Goal: Task Accomplishment & Management: Manage account settings

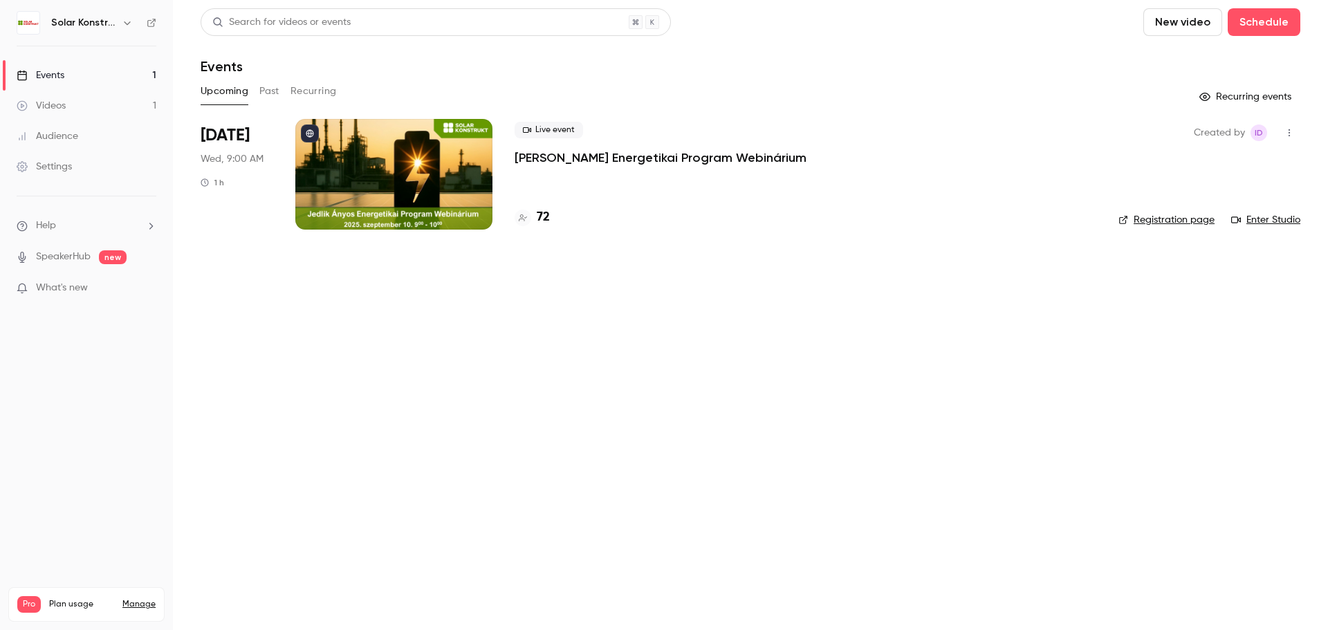
click at [462, 179] on div at bounding box center [393, 174] width 197 height 111
click at [1288, 224] on link "Enter Studio" at bounding box center [1265, 220] width 69 height 14
click at [474, 169] on div at bounding box center [393, 174] width 197 height 111
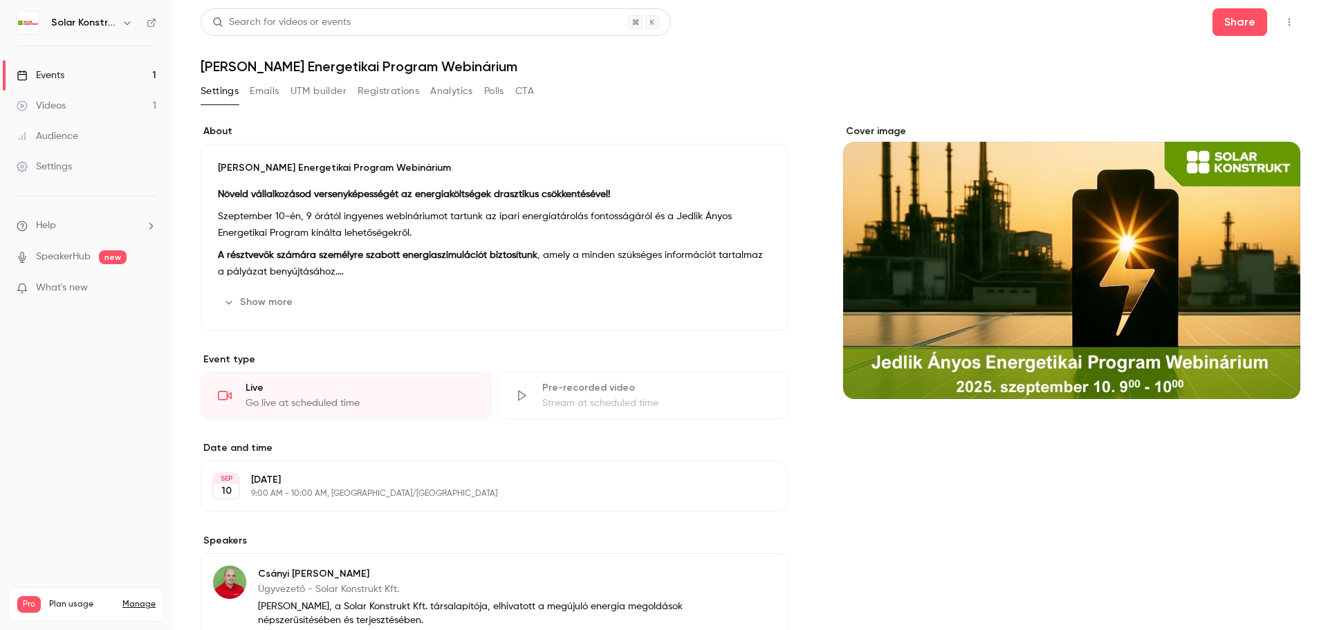
click at [61, 68] on div "Events" at bounding box center [41, 75] width 48 height 14
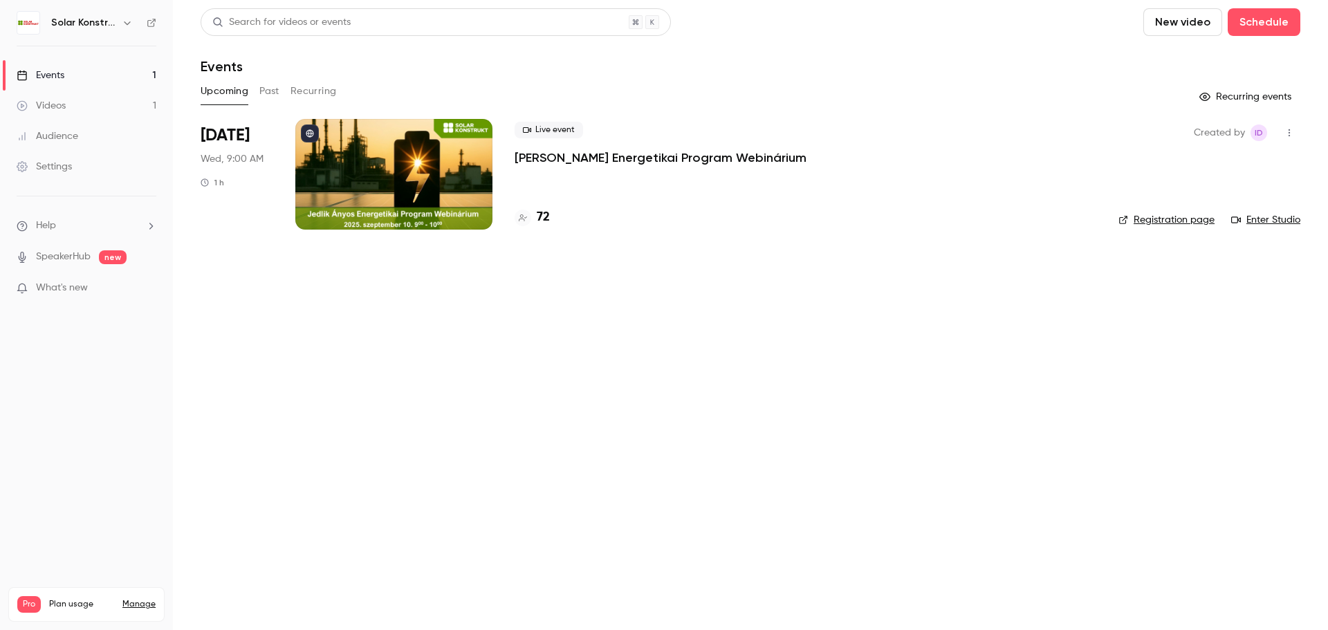
click at [1296, 138] on button "button" at bounding box center [1289, 133] width 22 height 22
click at [1228, 237] on div "Duplicate" at bounding box center [1235, 240] width 105 height 14
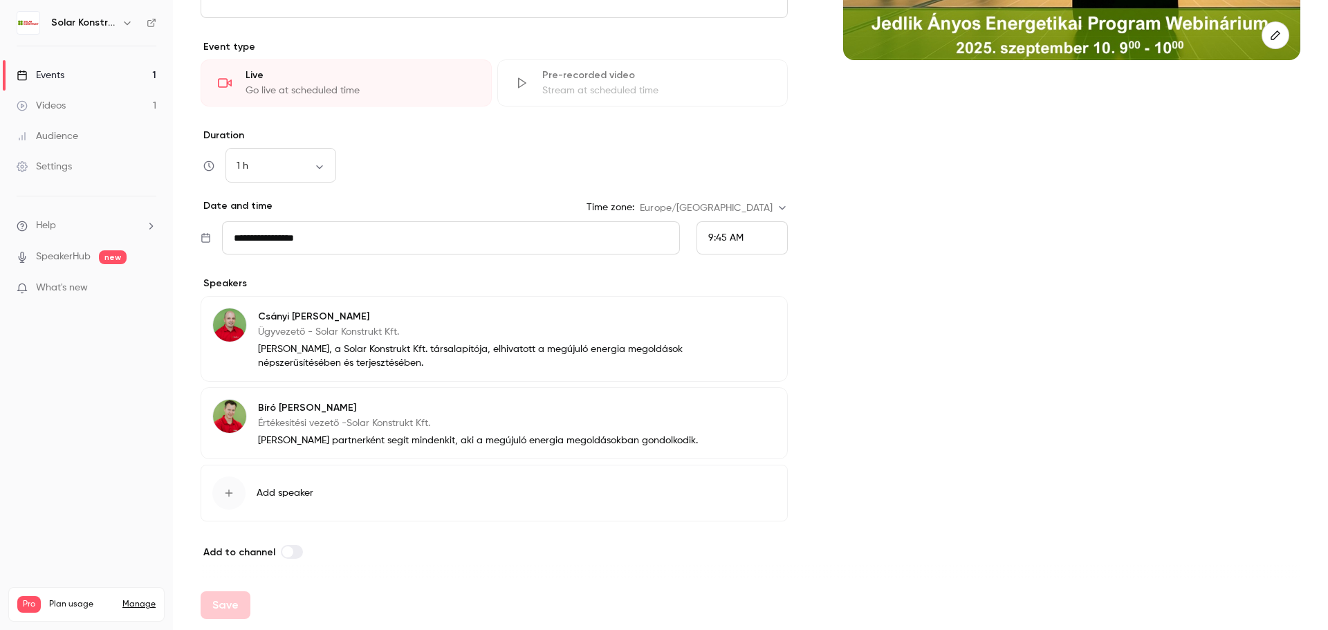
scroll to position [313, 0]
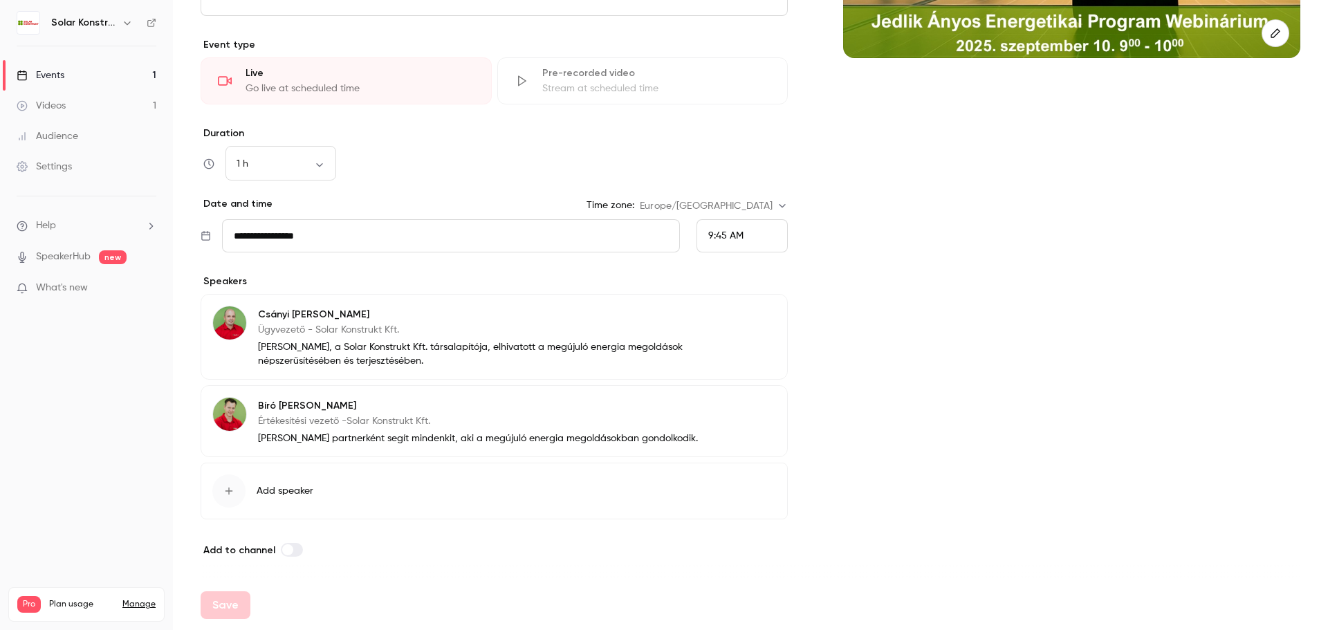
click at [638, 239] on input "**********" at bounding box center [451, 235] width 458 height 33
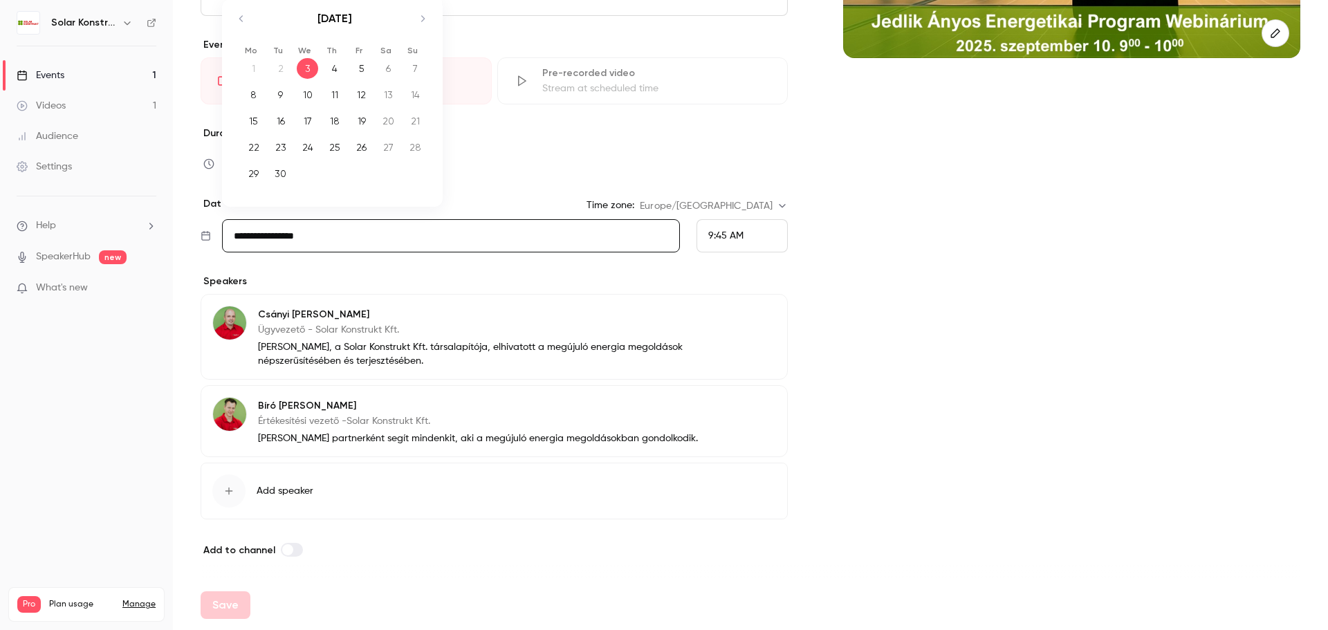
click at [332, 62] on div "4" at bounding box center [334, 68] width 21 height 21
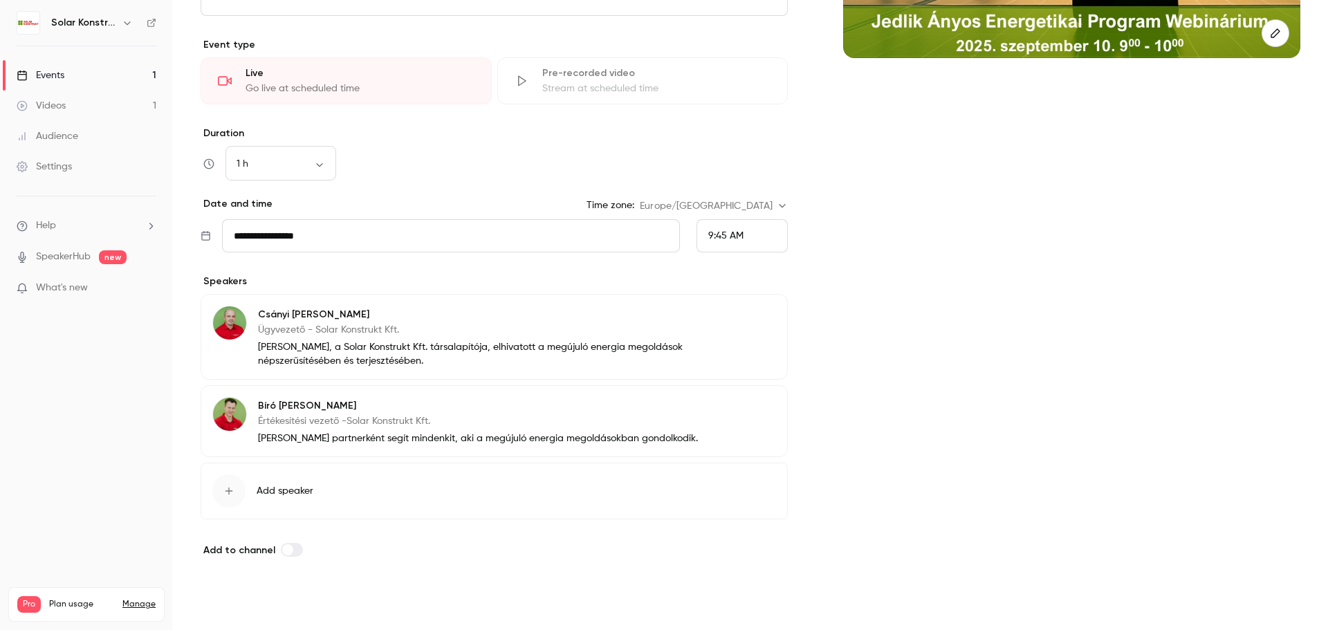
click at [220, 600] on button "Save" at bounding box center [226, 605] width 50 height 28
type input "**********"
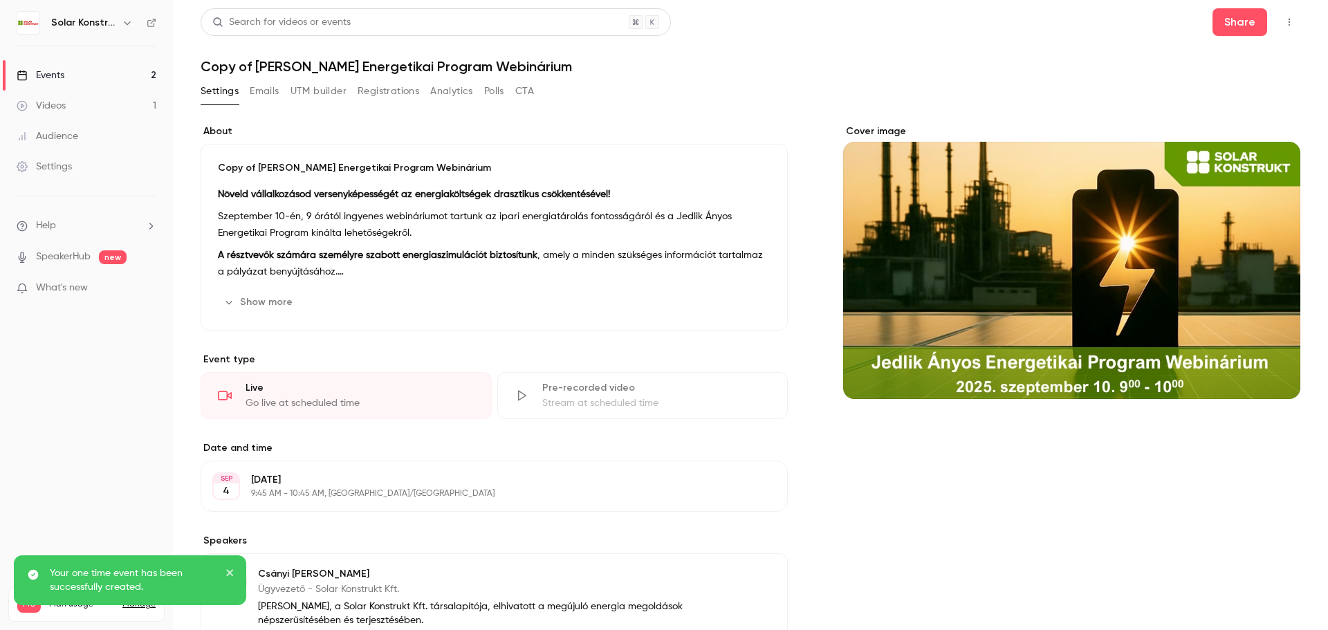
click at [58, 76] on div "Events" at bounding box center [41, 75] width 48 height 14
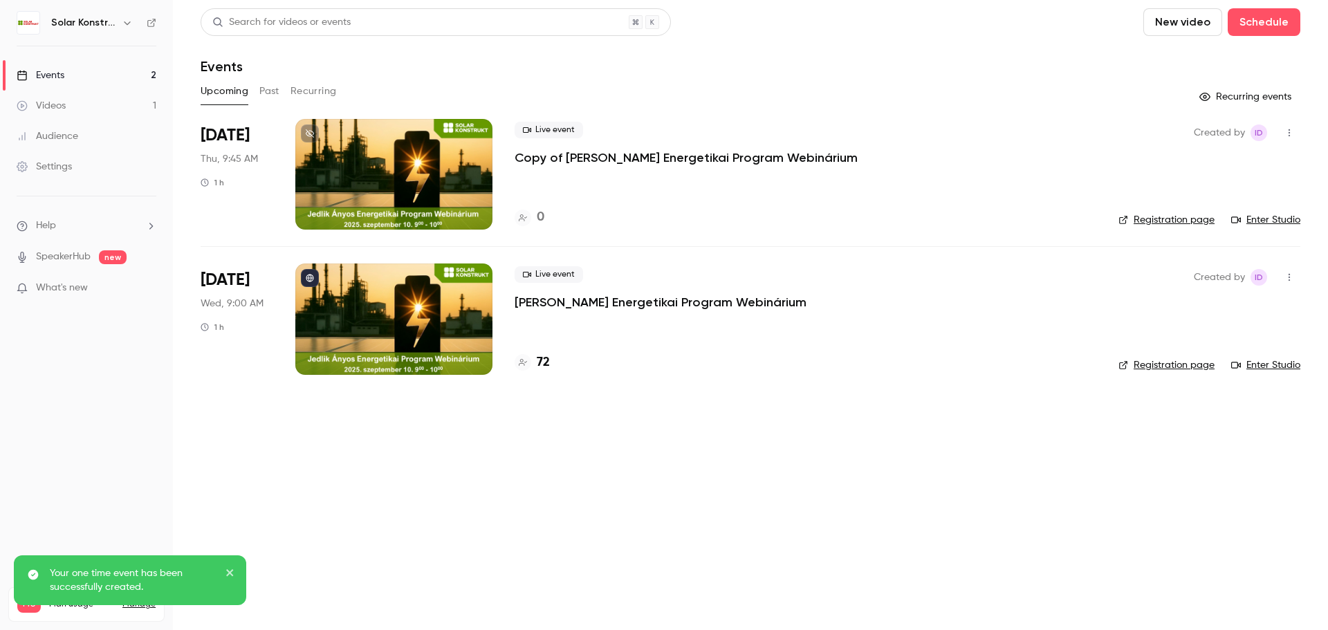
click at [1268, 220] on link "Enter Studio" at bounding box center [1265, 220] width 69 height 14
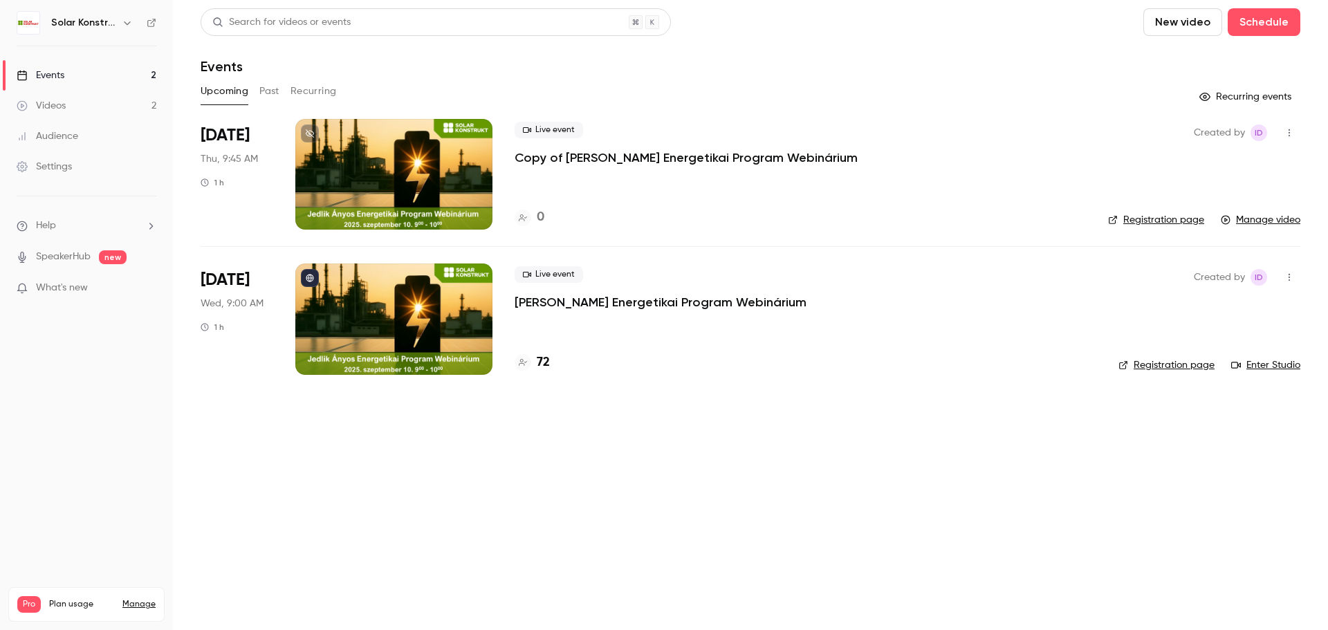
click at [1245, 221] on link "Manage video" at bounding box center [1261, 220] width 80 height 14
